Goal: Information Seeking & Learning: Learn about a topic

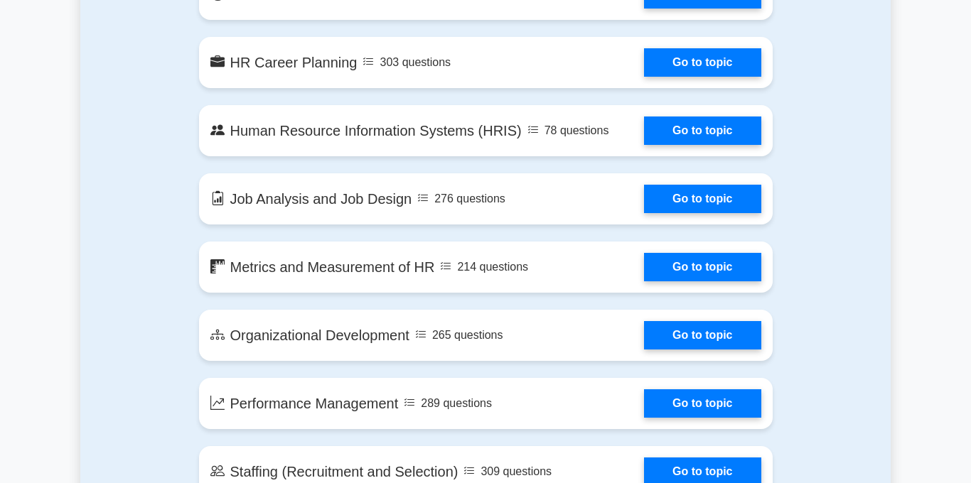
scroll to position [1177, 0]
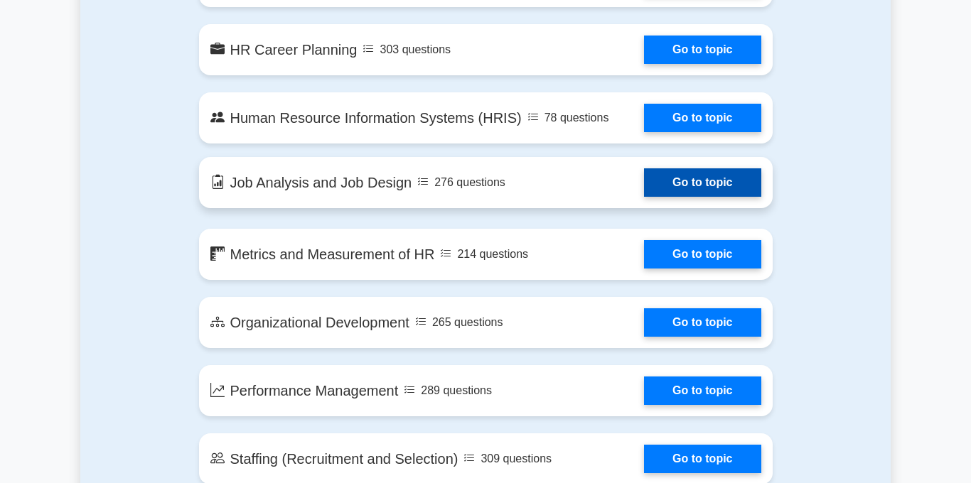
click at [682, 177] on link "Go to topic" at bounding box center [702, 182] width 117 height 28
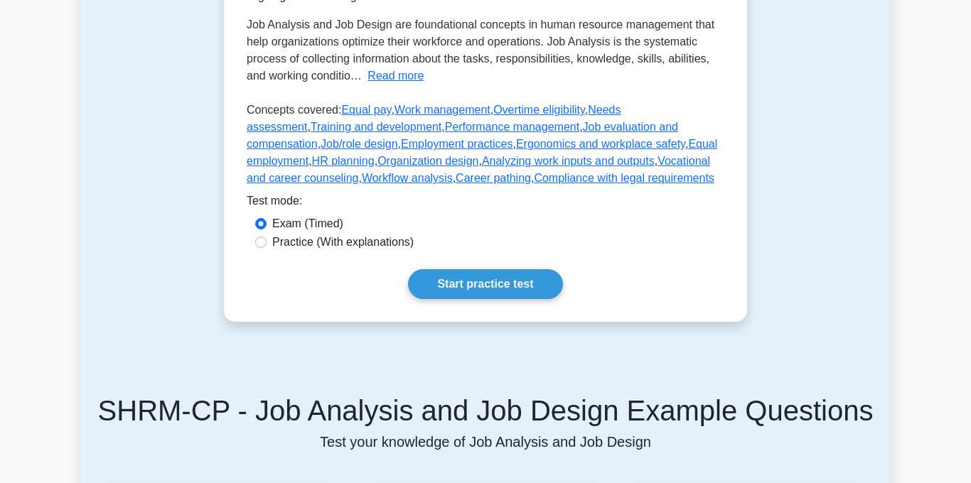
scroll to position [372, 0]
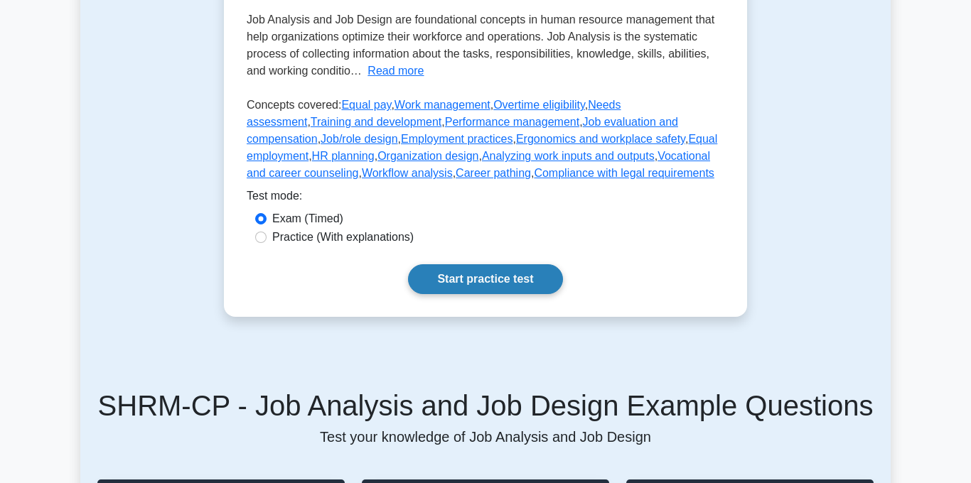
click at [480, 277] on link "Start practice test" at bounding box center [485, 279] width 154 height 30
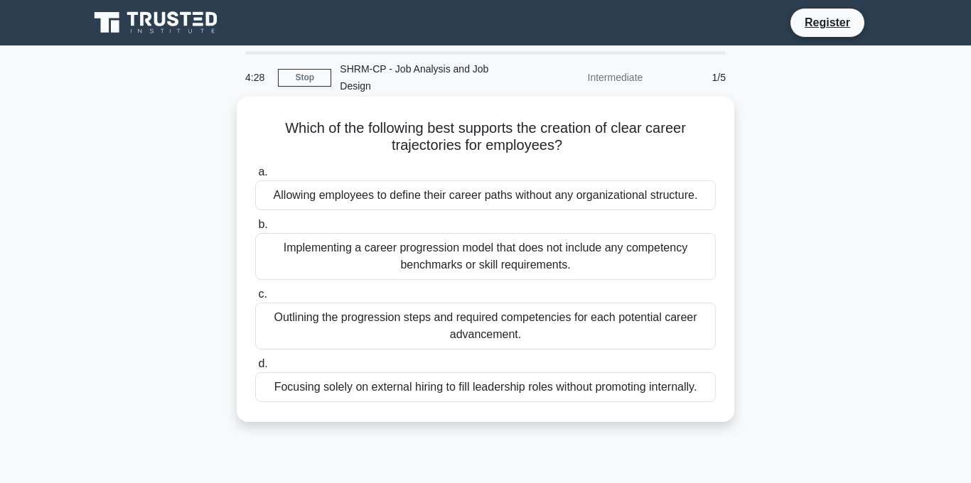
click at [479, 315] on div "Outlining the progression steps and required competencies for each potential ca…" at bounding box center [485, 326] width 461 height 47
click at [255, 299] on input "c. Outlining the progression steps and required competencies for each potential…" at bounding box center [255, 294] width 0 height 9
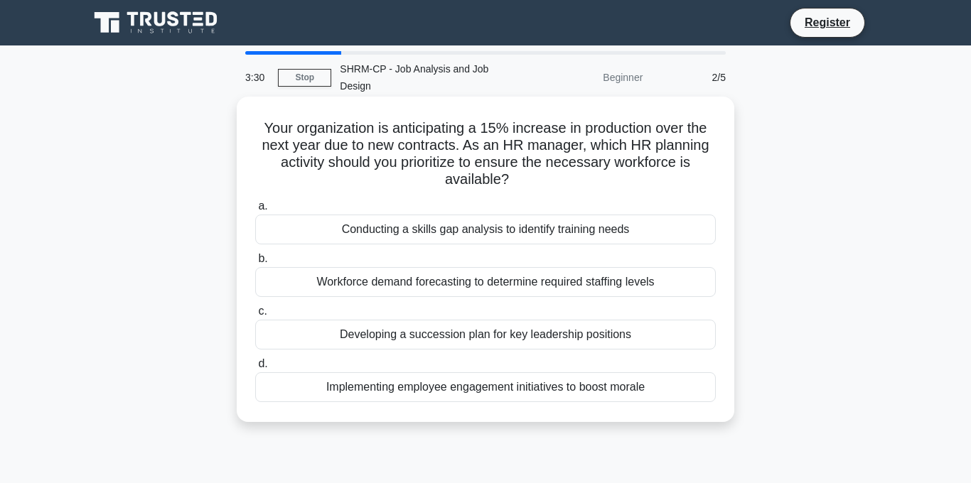
click at [502, 215] on div "Conducting a skills gap analysis to identify training needs" at bounding box center [485, 230] width 461 height 30
click at [255, 211] on input "a. Conducting a skills gap analysis to identify training needs" at bounding box center [255, 206] width 0 height 9
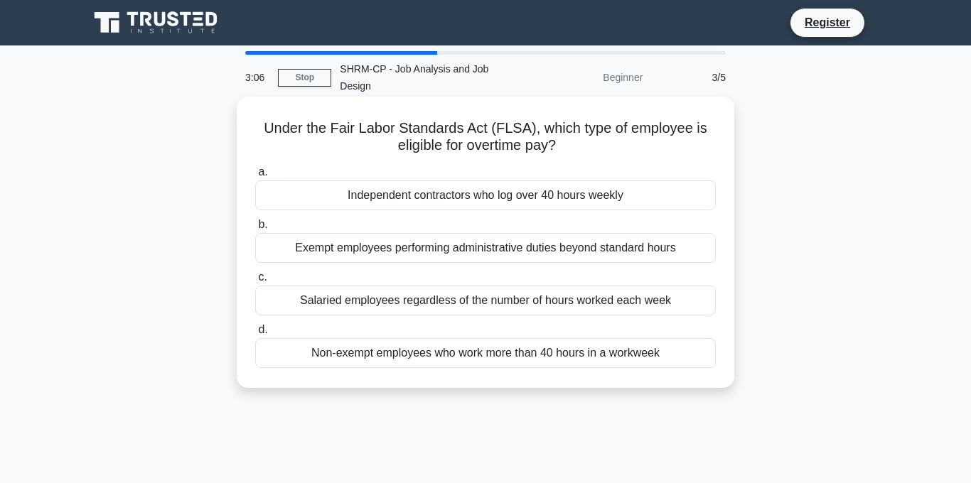
click at [476, 342] on div "Non-exempt employees who work more than 40 hours in a workweek" at bounding box center [485, 353] width 461 height 30
click at [255, 335] on input "d. Non-exempt employees who work more than 40 hours in a workweek" at bounding box center [255, 330] width 0 height 9
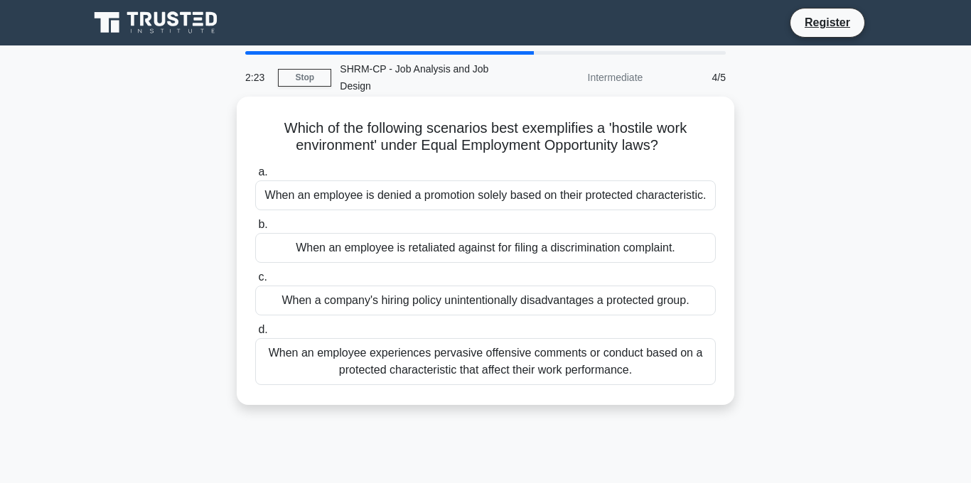
click at [522, 338] on div "When an employee experiences pervasive offensive comments or conduct based on a…" at bounding box center [485, 361] width 461 height 47
click at [255, 333] on input "d. When an employee experiences pervasive offensive comments or conduct based o…" at bounding box center [255, 330] width 0 height 9
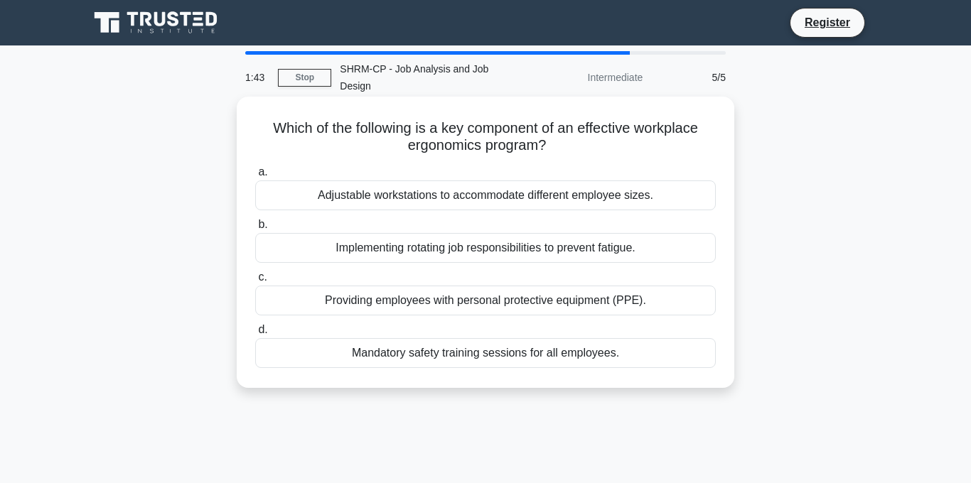
click at [530, 343] on div "Mandatory safety training sessions for all employees." at bounding box center [485, 353] width 461 height 30
click at [255, 335] on input "d. Mandatory safety training sessions for all employees." at bounding box center [255, 330] width 0 height 9
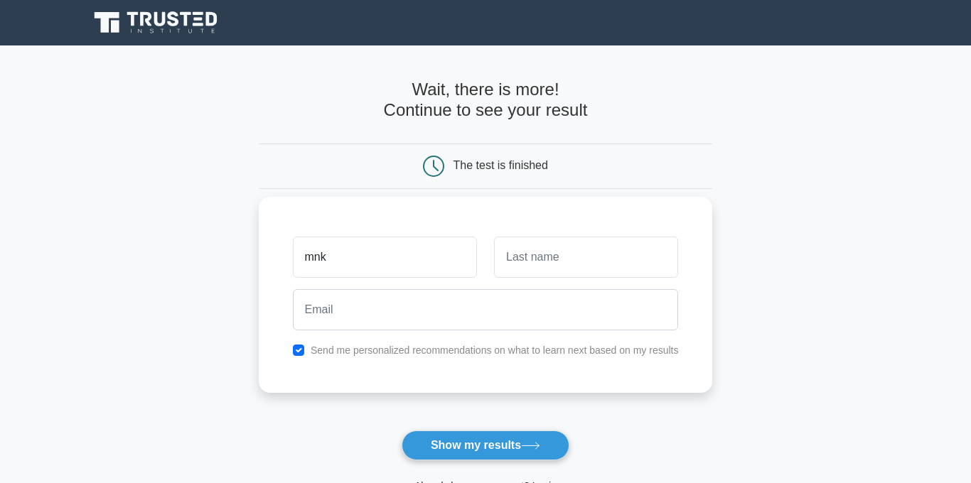
type input "mnk"
click at [559, 250] on input "text" at bounding box center [586, 257] width 184 height 41
type input "b"
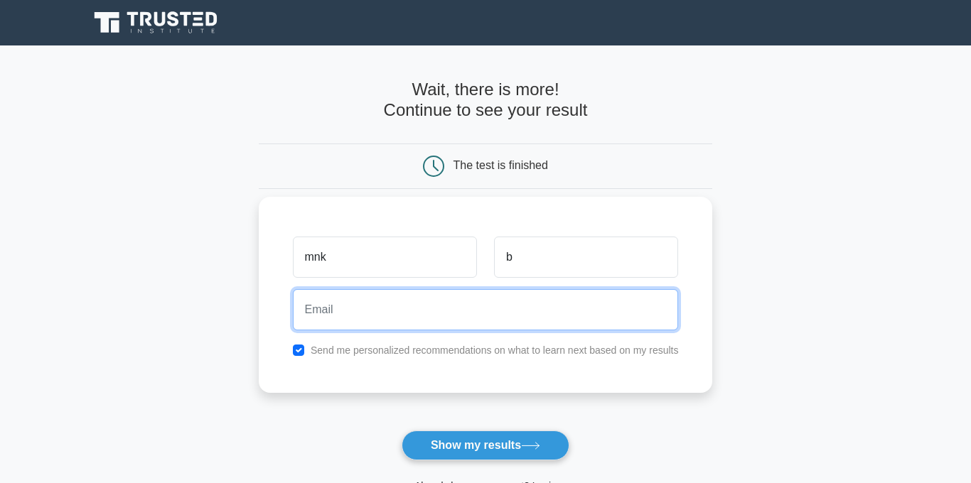
click at [500, 308] on input "email" at bounding box center [486, 309] width 386 height 41
type input "uomchampa@gmail.com"
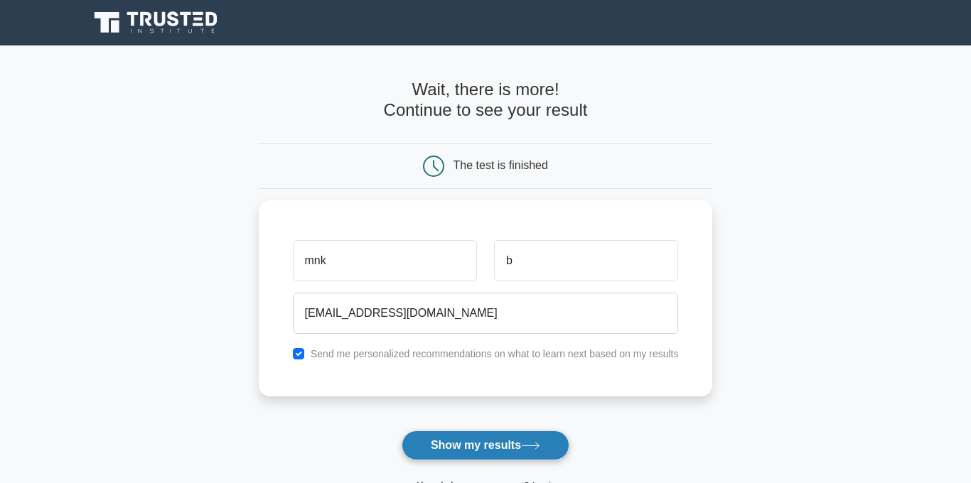
click at [517, 458] on button "Show my results" at bounding box center [486, 446] width 168 height 30
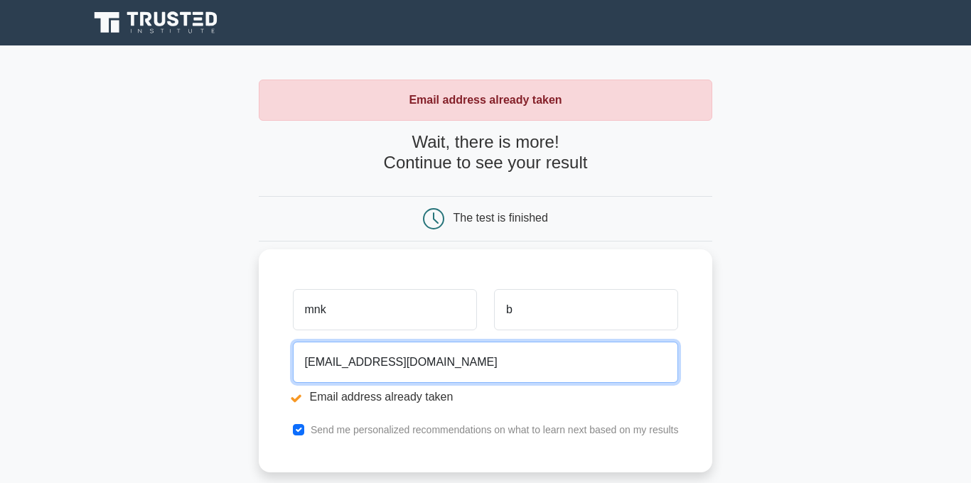
click at [368, 364] on input "uomchampa@gmail.com" at bounding box center [486, 362] width 386 height 41
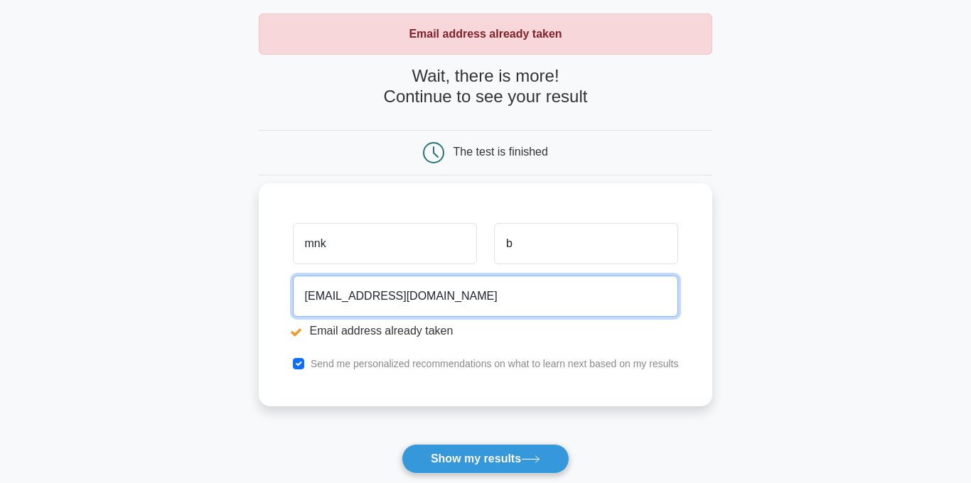
scroll to position [72, 0]
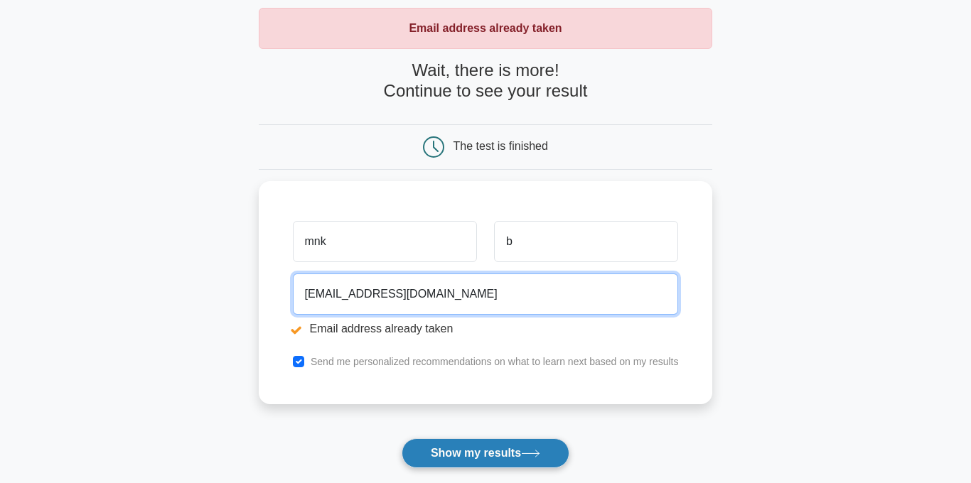
type input "[EMAIL_ADDRESS][DOMAIN_NAME]"
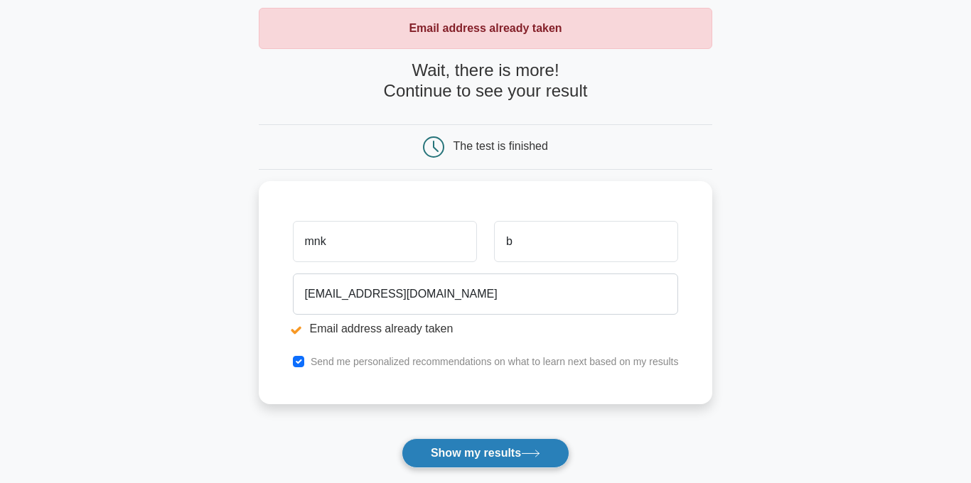
click at [459, 453] on button "Show my results" at bounding box center [486, 454] width 168 height 30
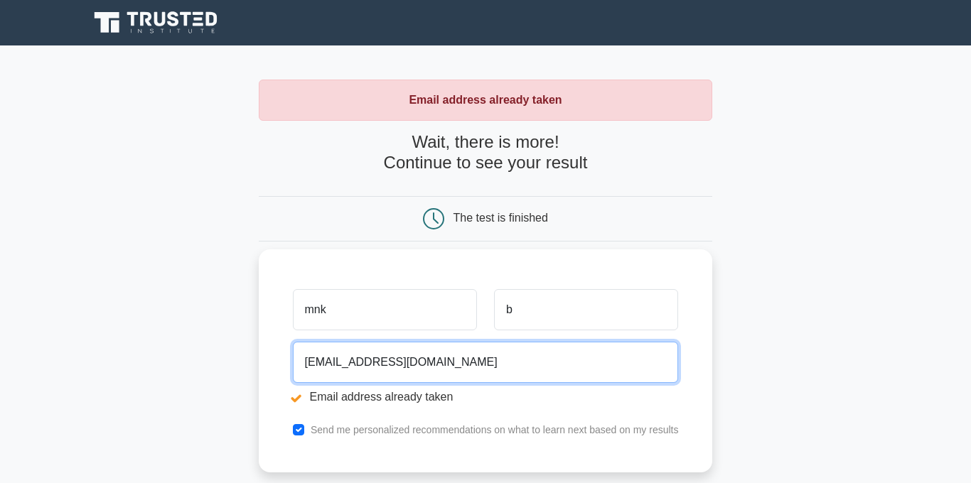
click at [365, 363] on input "[EMAIL_ADDRESS][DOMAIN_NAME]" at bounding box center [486, 362] width 386 height 41
click at [454, 365] on input "[EMAIL_ADDRESS][DOMAIN_NAME]" at bounding box center [486, 362] width 386 height 41
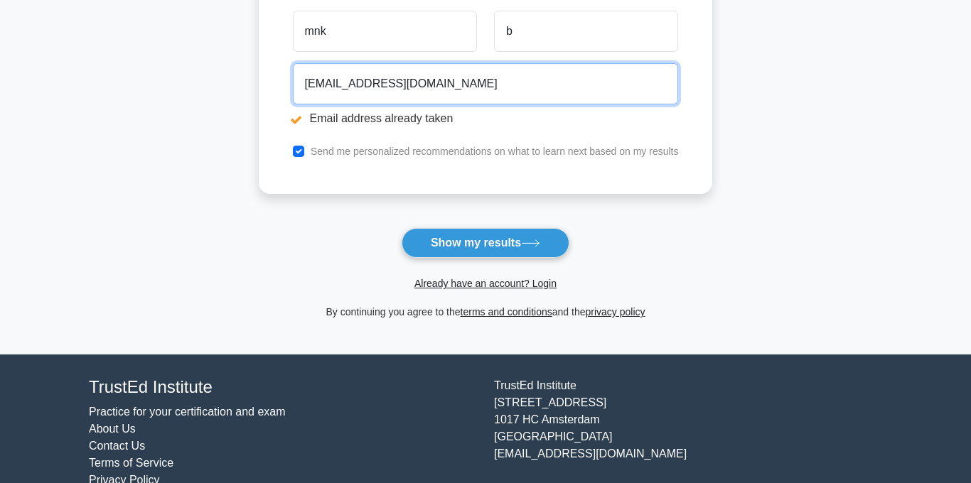
scroll to position [311, 0]
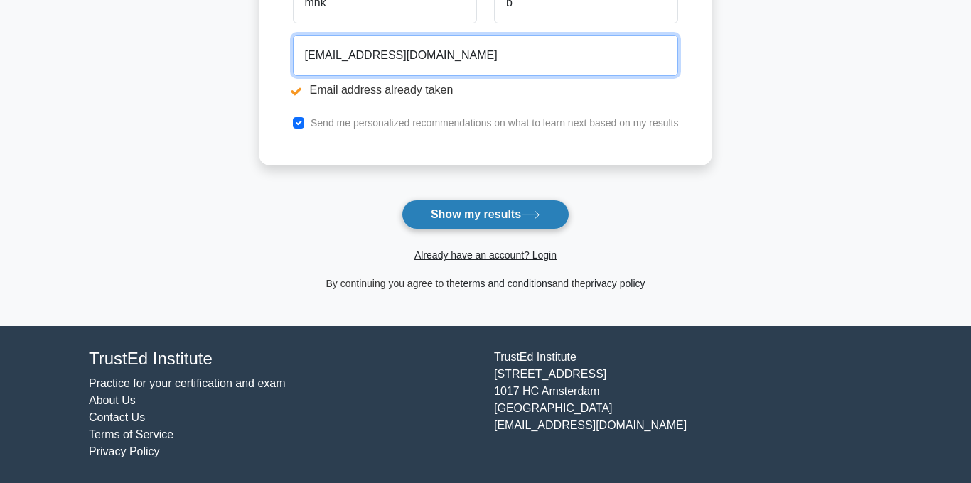
type input "[EMAIL_ADDRESS][DOMAIN_NAME]"
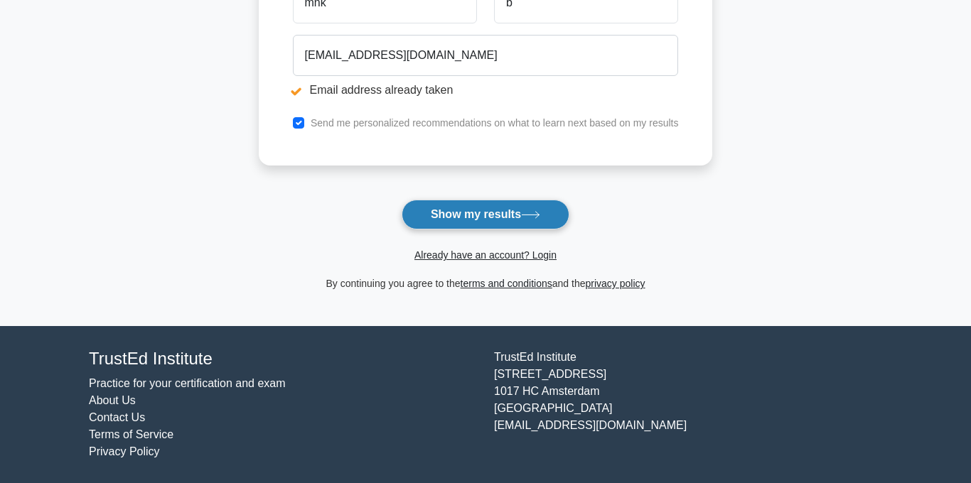
click at [493, 214] on button "Show my results" at bounding box center [486, 215] width 168 height 30
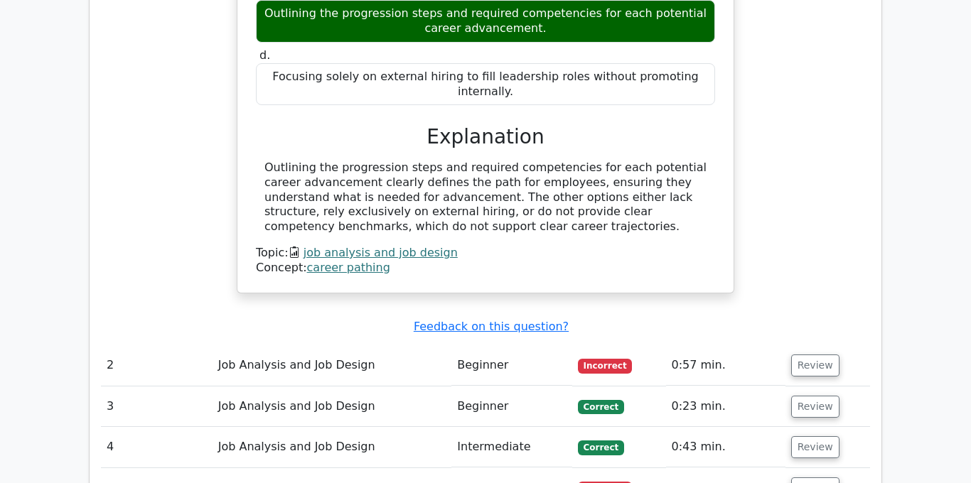
scroll to position [1317, 0]
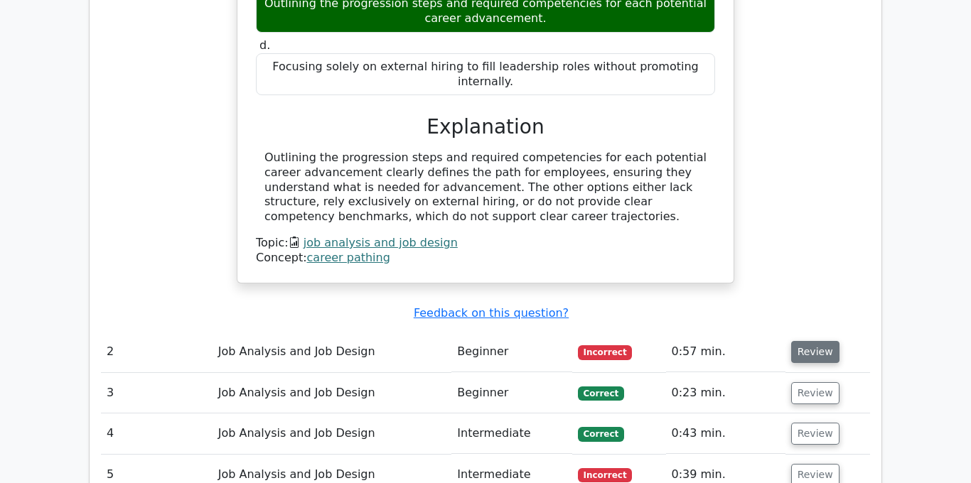
click at [811, 341] on button "Review" at bounding box center [815, 352] width 48 height 22
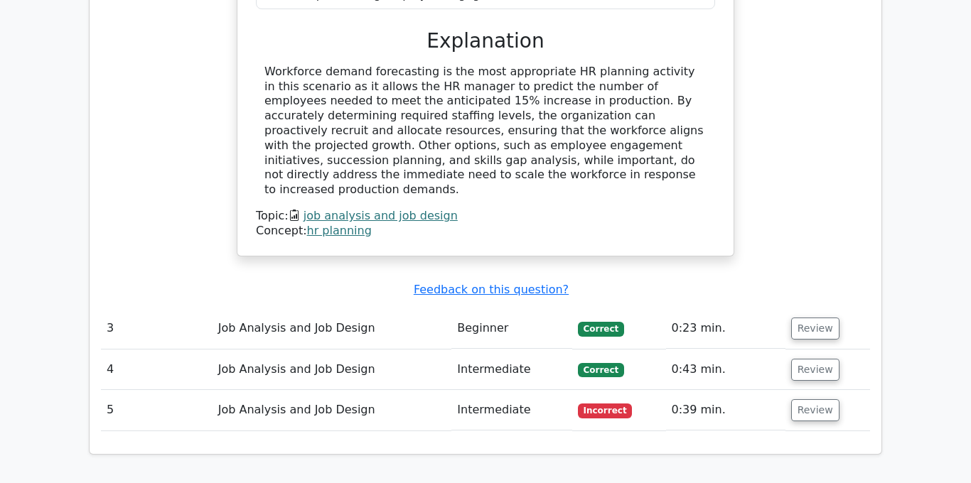
scroll to position [1967, 0]
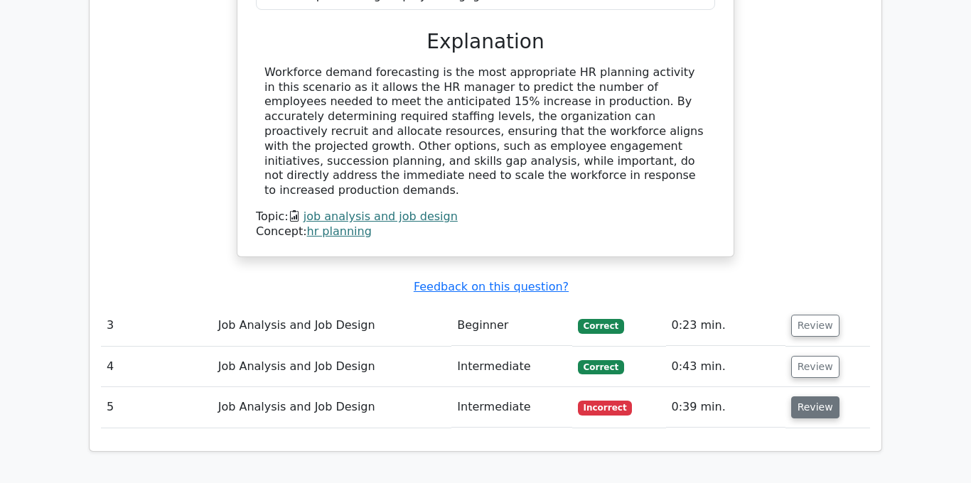
click at [818, 397] on button "Review" at bounding box center [815, 408] width 48 height 22
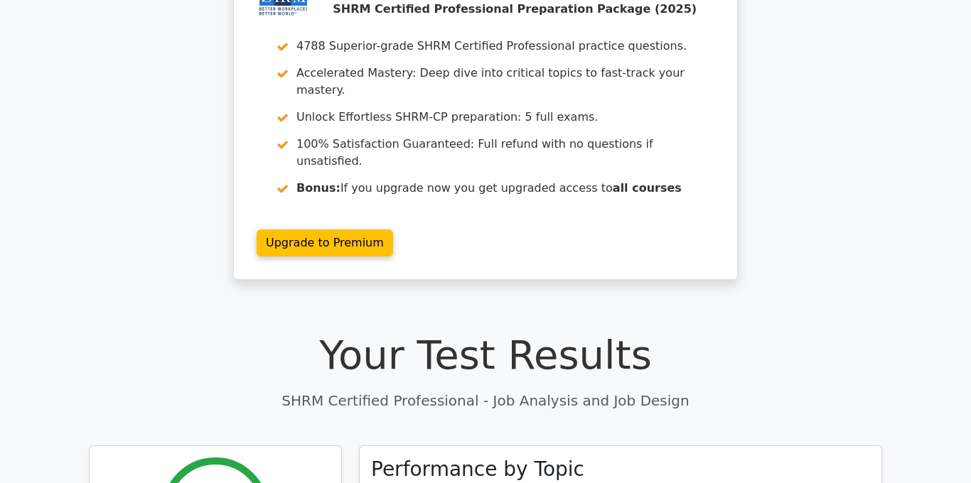
scroll to position [0, 0]
